Goal: Check status: Check status

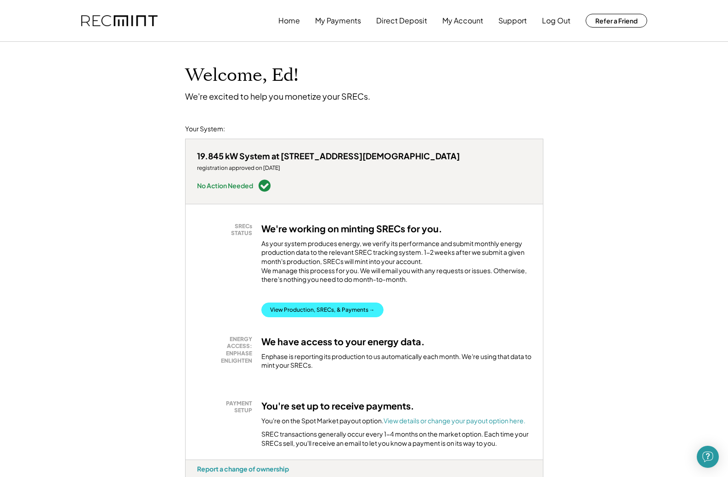
click at [312, 303] on button "View Production, SRECs, & Payments →" at bounding box center [322, 310] width 122 height 15
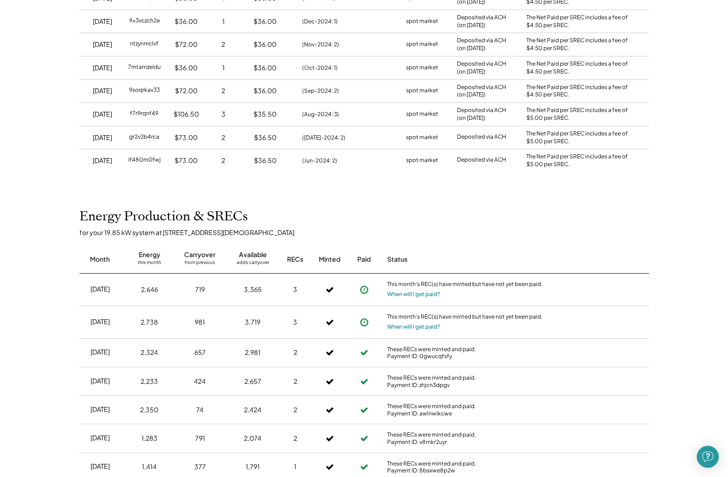
scroll to position [322, 0]
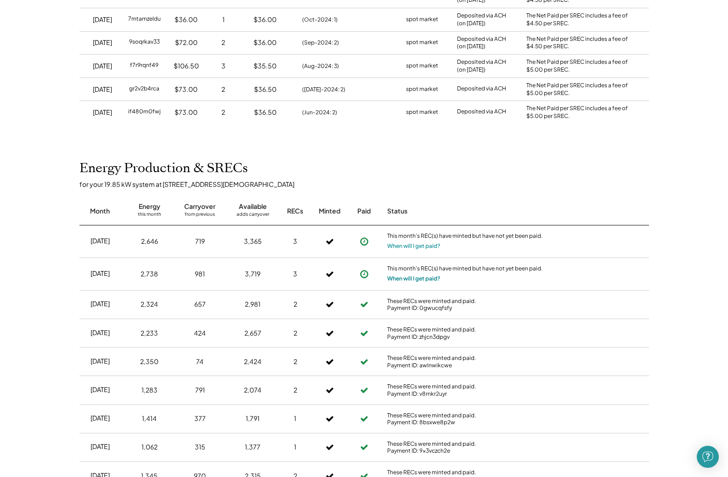
click at [421, 278] on button "When will I get paid?" at bounding box center [413, 278] width 53 height 9
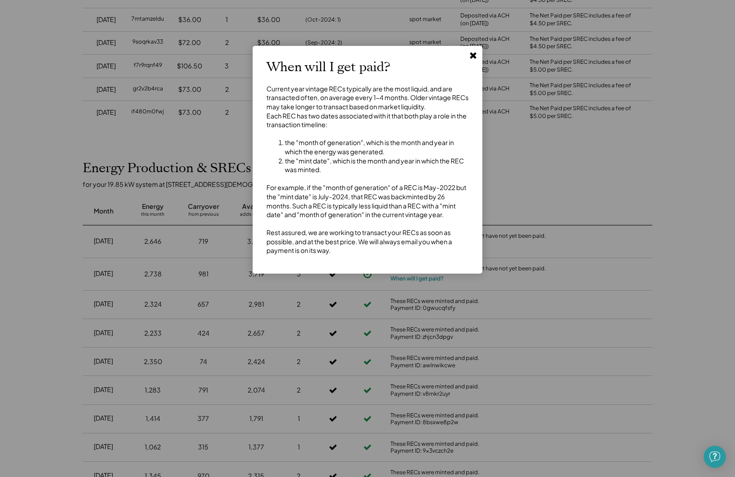
click at [475, 57] on use at bounding box center [473, 55] width 6 height 6
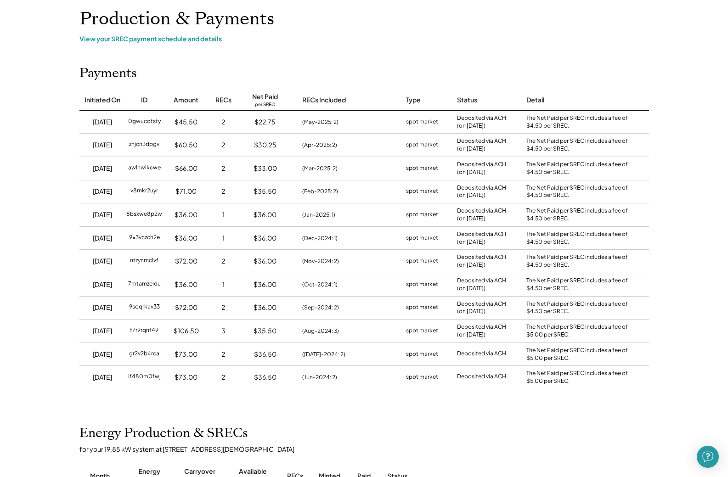
scroll to position [0, 0]
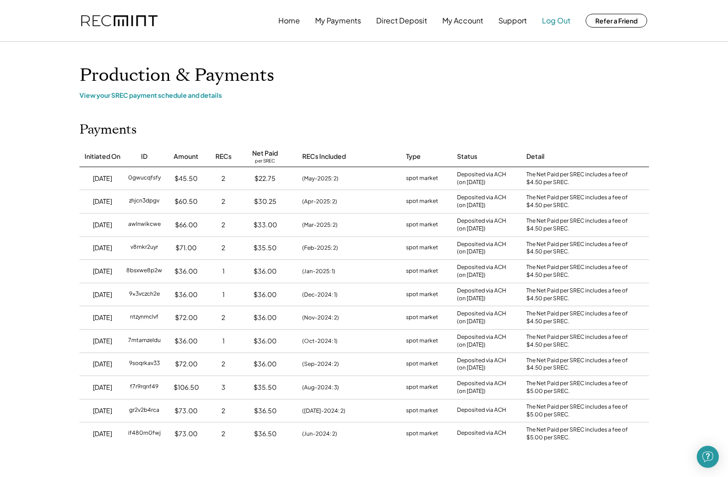
click at [561, 21] on button "Log Out" at bounding box center [556, 20] width 28 height 18
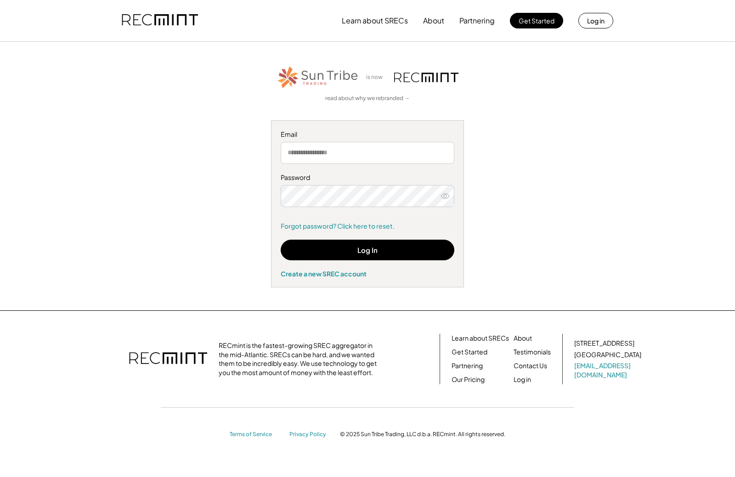
type input "**********"
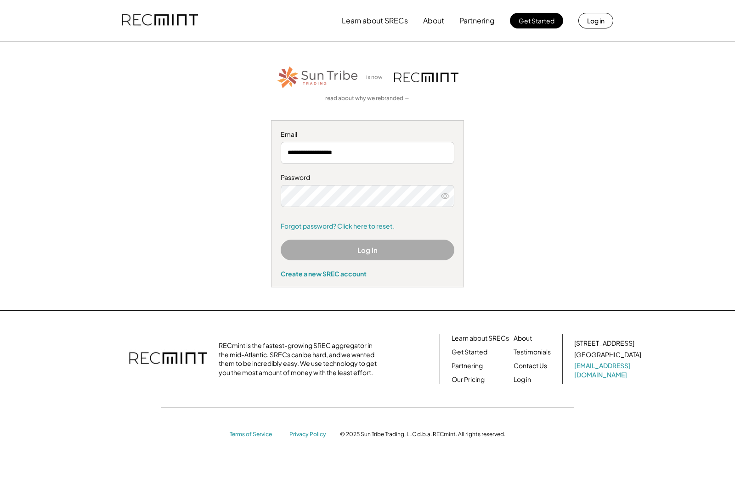
click at [359, 252] on button "Log In" at bounding box center [368, 250] width 174 height 21
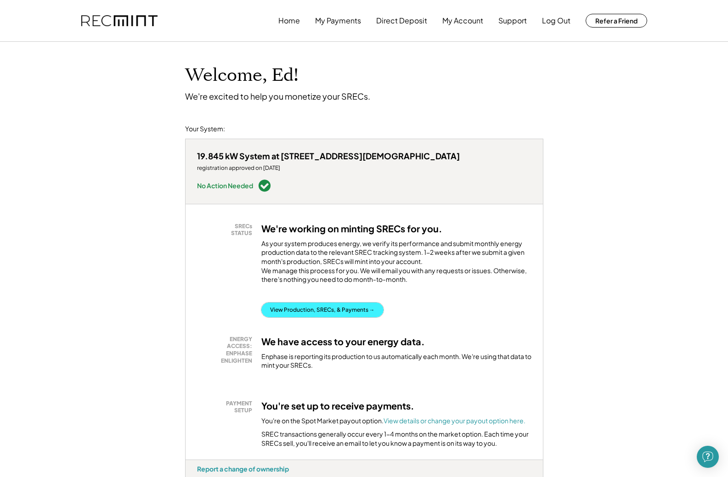
click at [342, 303] on button "View Production, SRECs, & Payments →" at bounding box center [322, 310] width 122 height 15
